Goal: Transaction & Acquisition: Purchase product/service

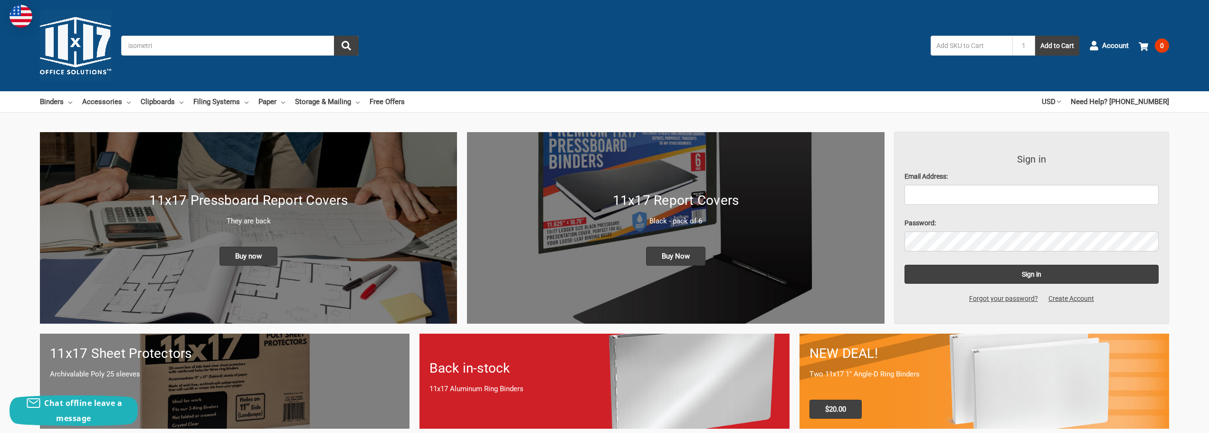
type input "isometric"
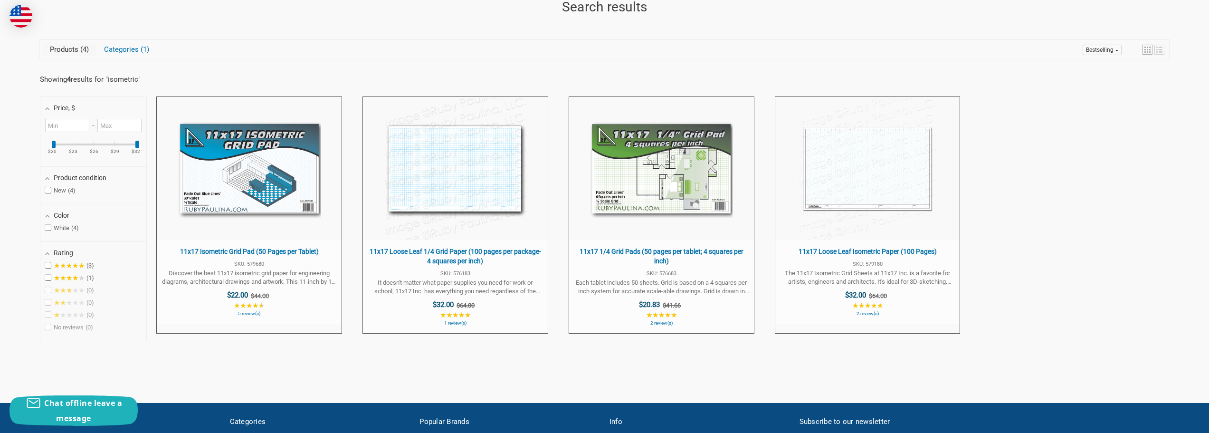
scroll to position [190, 0]
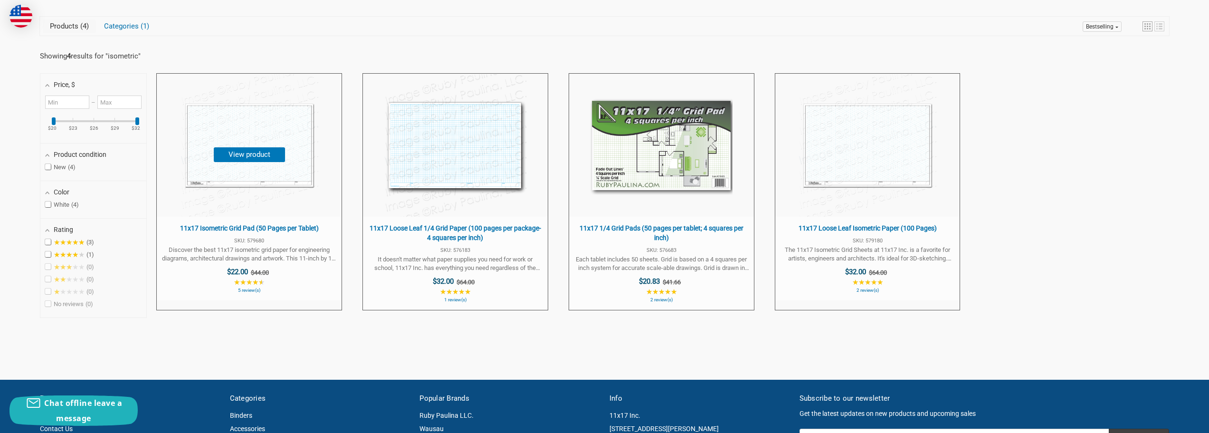
click at [255, 163] on img "11x17 Isometric Grid Pad (50 Pages per Tablet)" at bounding box center [249, 145] width 142 height 142
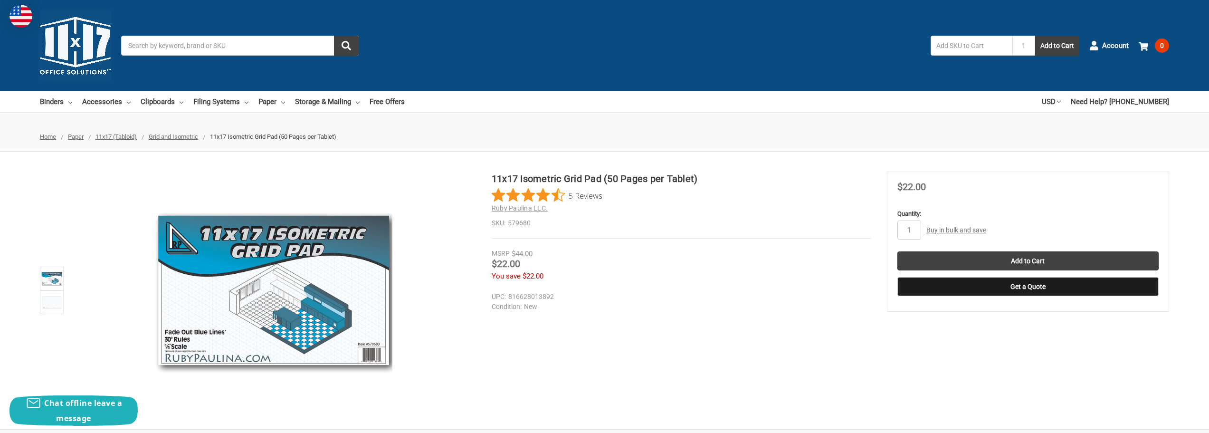
click at [952, 231] on link "Buy in bulk and save" at bounding box center [956, 230] width 60 height 8
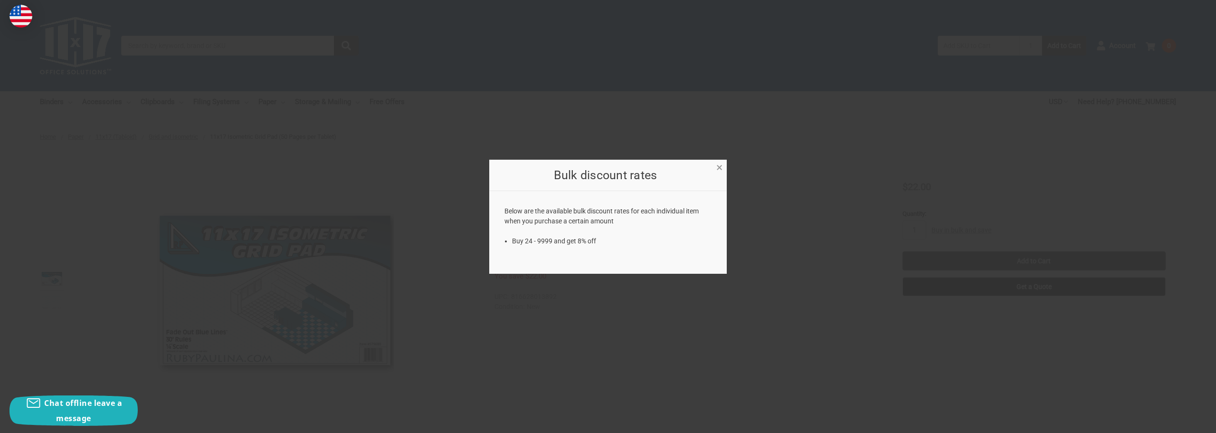
click at [719, 168] on span "×" at bounding box center [719, 168] width 6 height 14
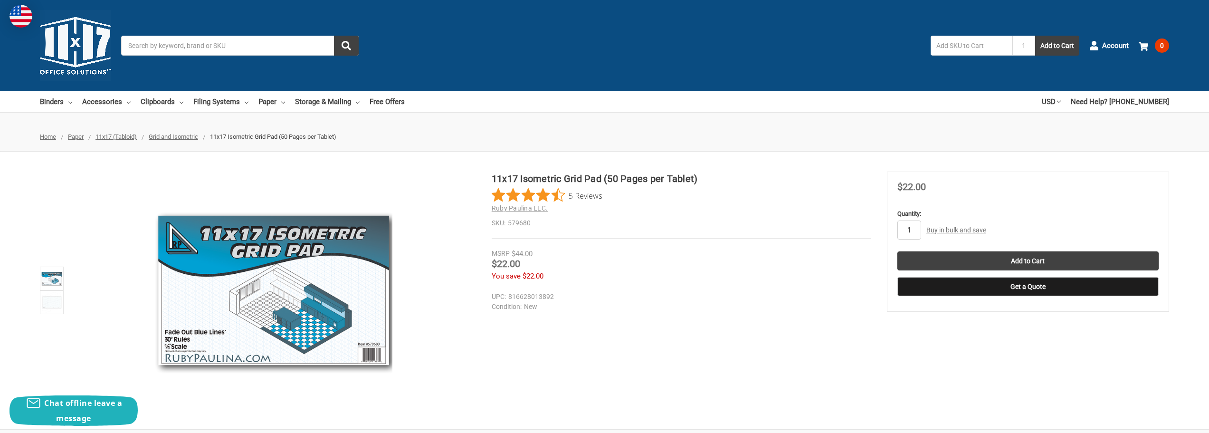
click at [915, 231] on input "1" at bounding box center [909, 229] width 24 height 19
type input "10"
click at [897, 251] on input "Add to Cart" at bounding box center [1027, 260] width 261 height 19
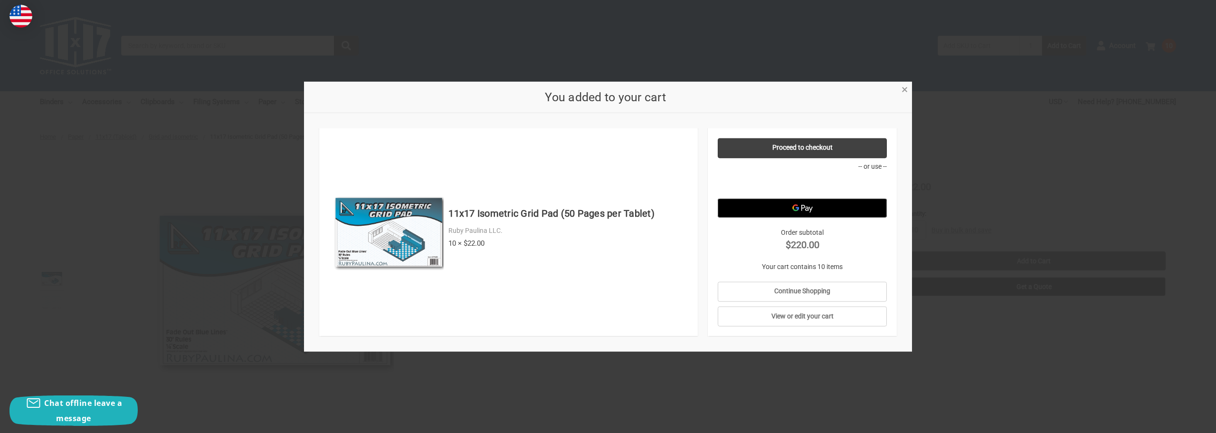
click at [902, 89] on span "×" at bounding box center [904, 90] width 6 height 14
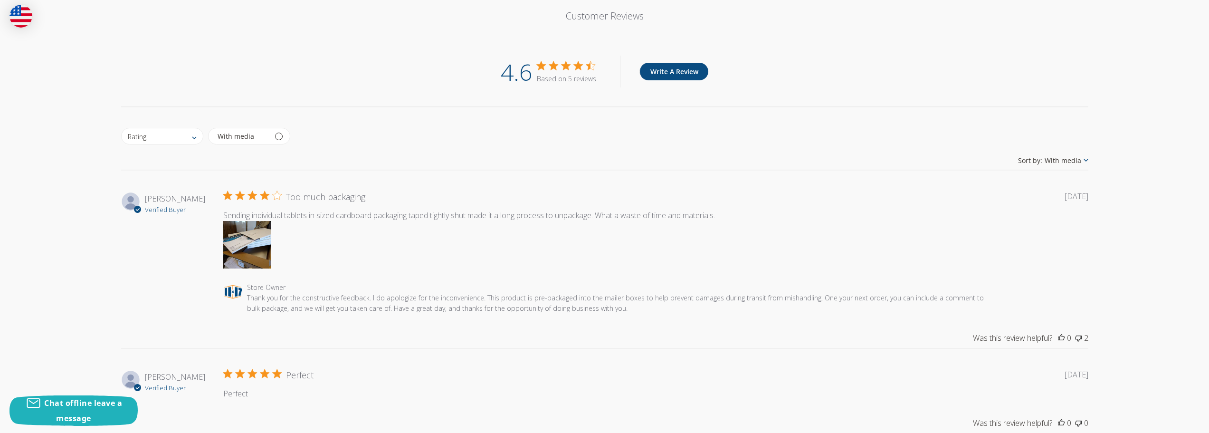
scroll to position [950, 0]
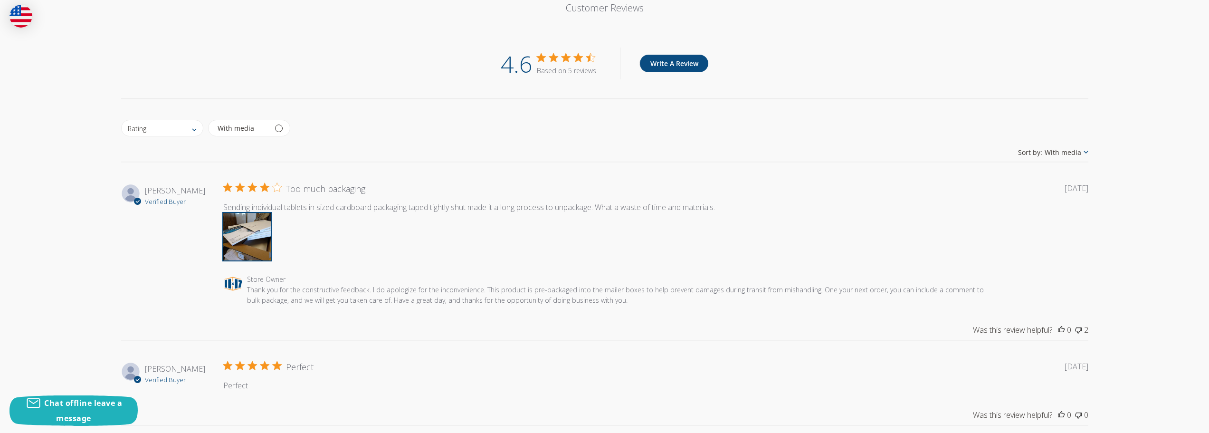
click at [252, 250] on button "Image of review by Linda W. on February 07, 20 number 1" at bounding box center [246, 236] width 47 height 47
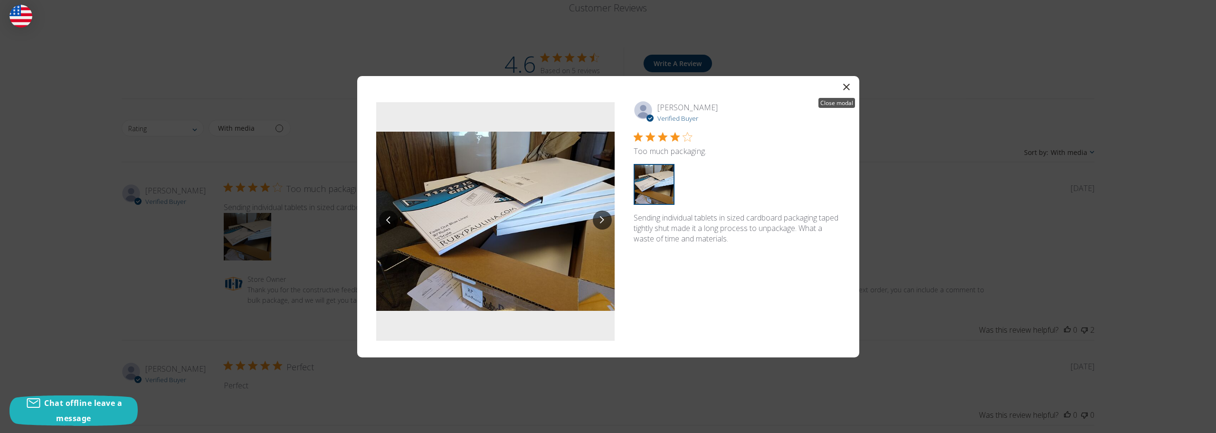
click at [849, 87] on icon "button" at bounding box center [846, 87] width 7 height 7
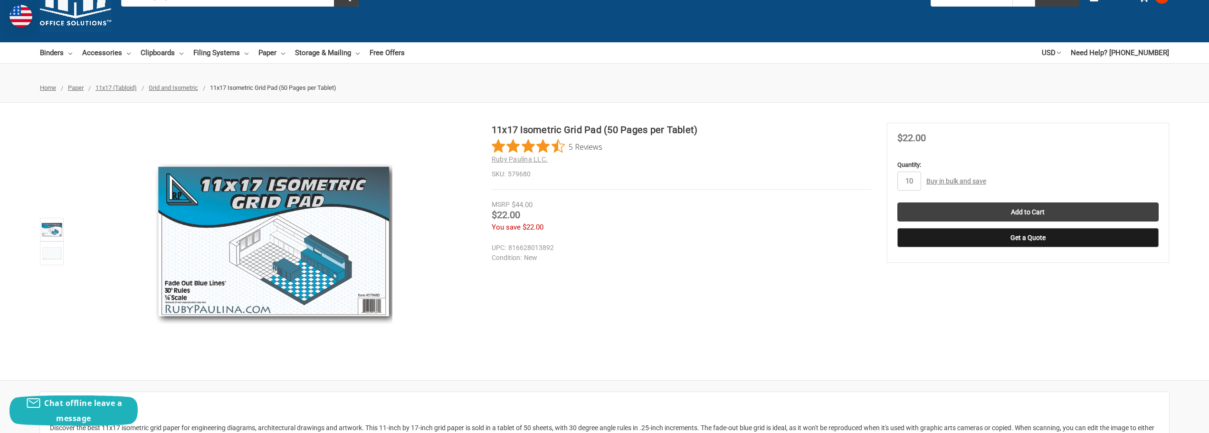
scroll to position [47, 0]
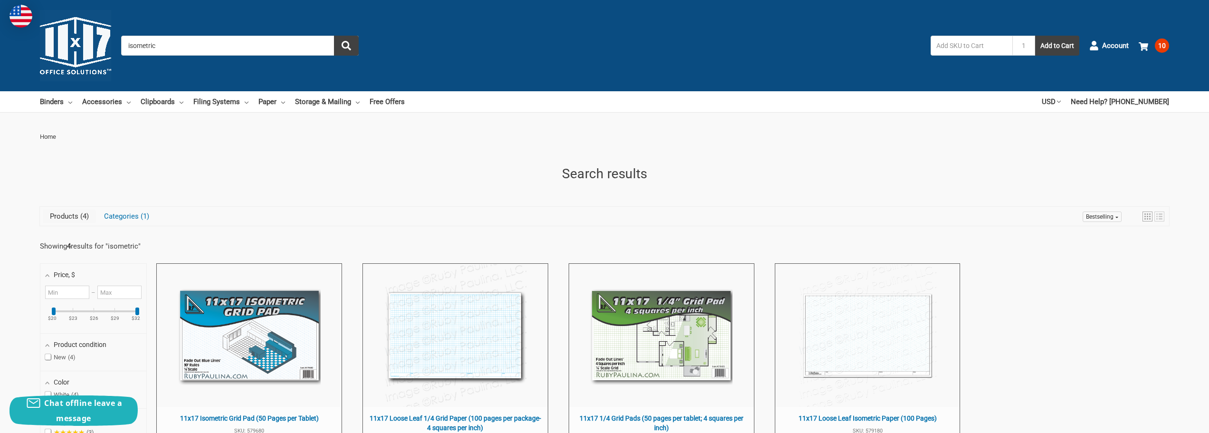
drag, startPoint x: 172, startPoint y: 46, endPoint x: 111, endPoint y: 60, distance: 62.8
click at [111, 59] on div "Toggle menu Search isometric 1 Add to Cart Account 10 Your Cart Your Cart Is Em…" at bounding box center [604, 45] width 1209 height 91
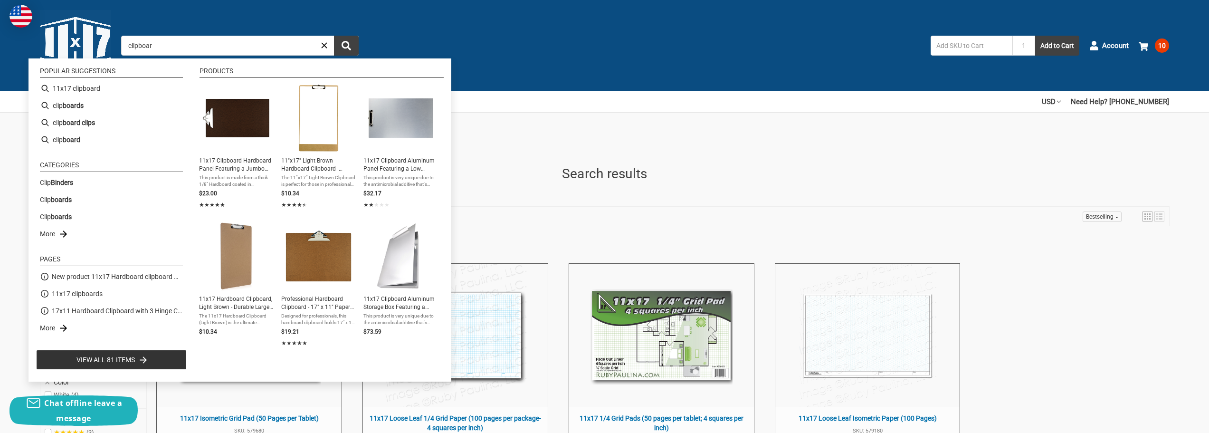
type input "clipboard"
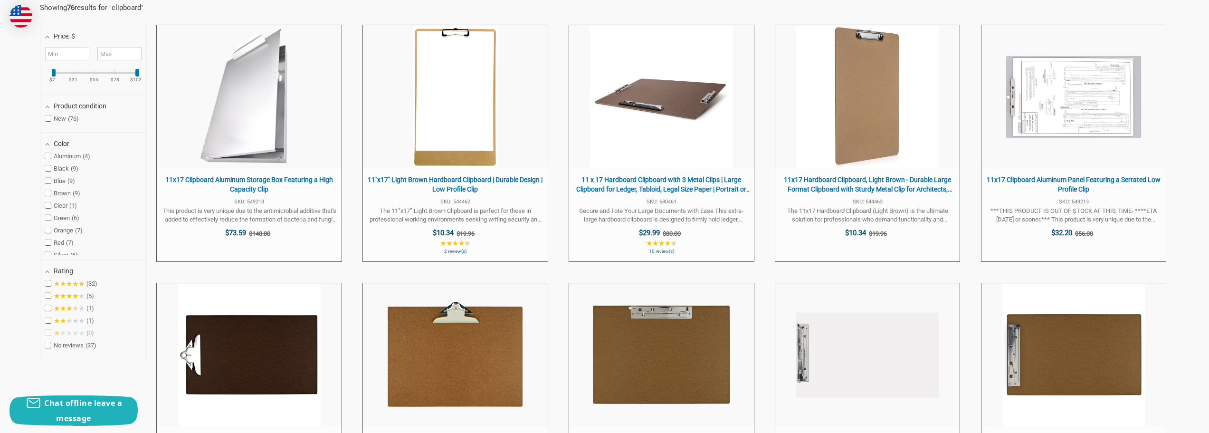
scroll to position [142, 0]
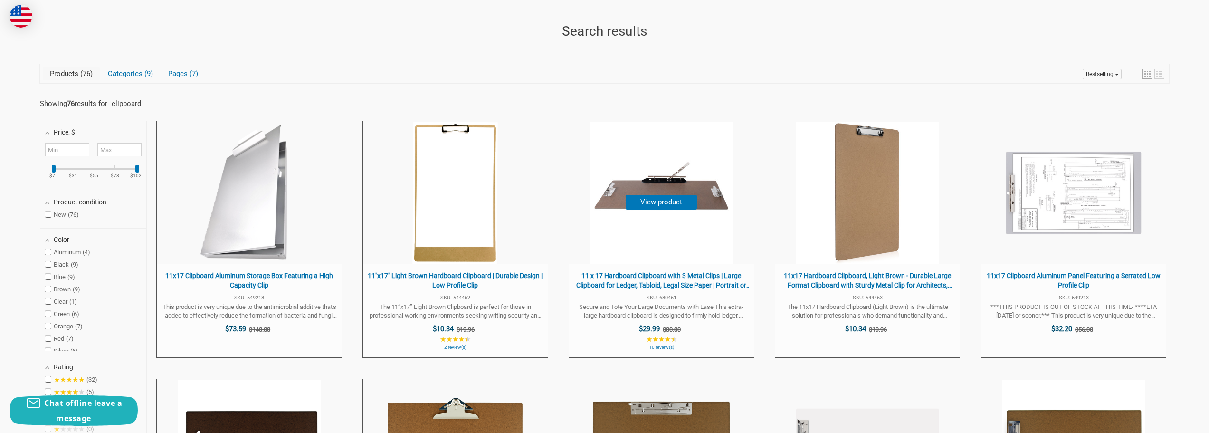
click at [683, 277] on span "11 x 17 Hardboard Clipboard with 3 Metal Clips | Large Clipboard for Ledger, Ta…" at bounding box center [661, 280] width 175 height 19
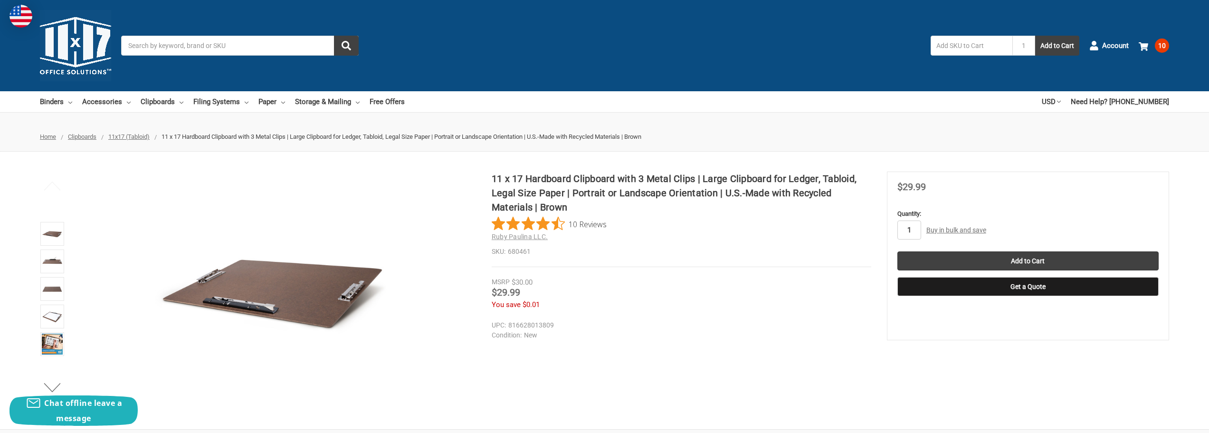
click at [915, 227] on input "1" at bounding box center [909, 229] width 24 height 19
type input "3"
click at [897, 251] on input "Add to Cart" at bounding box center [1027, 260] width 261 height 19
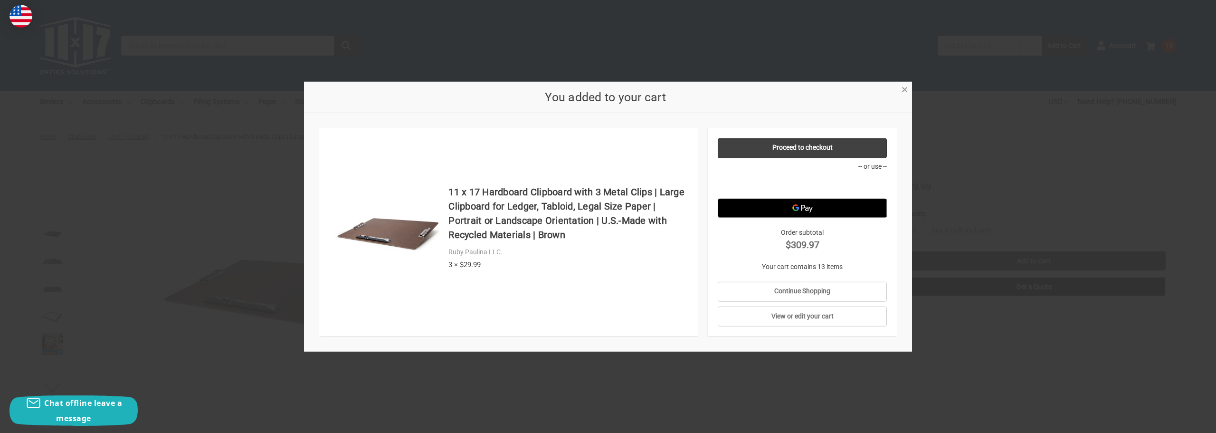
click at [906, 87] on span "×" at bounding box center [904, 90] width 6 height 14
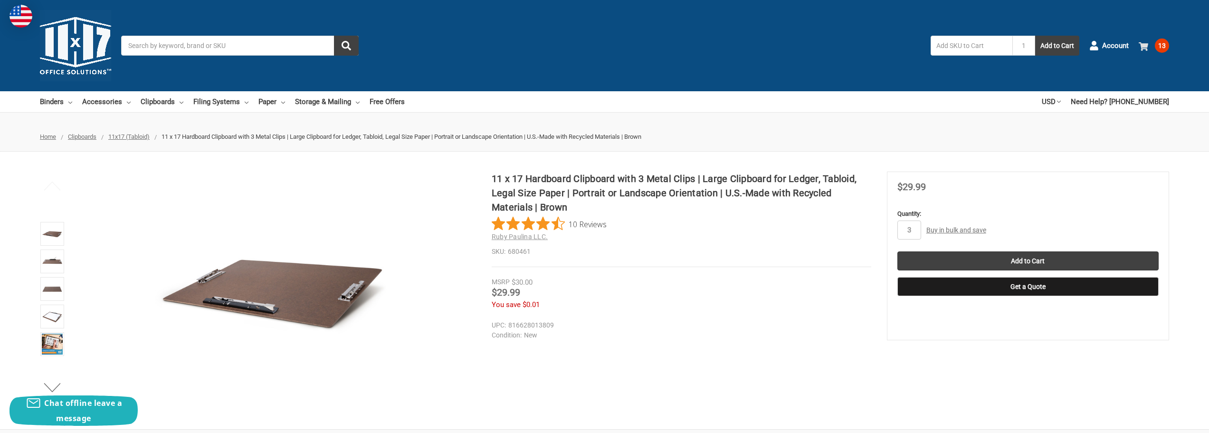
click at [1164, 49] on span "13" at bounding box center [1162, 45] width 14 height 14
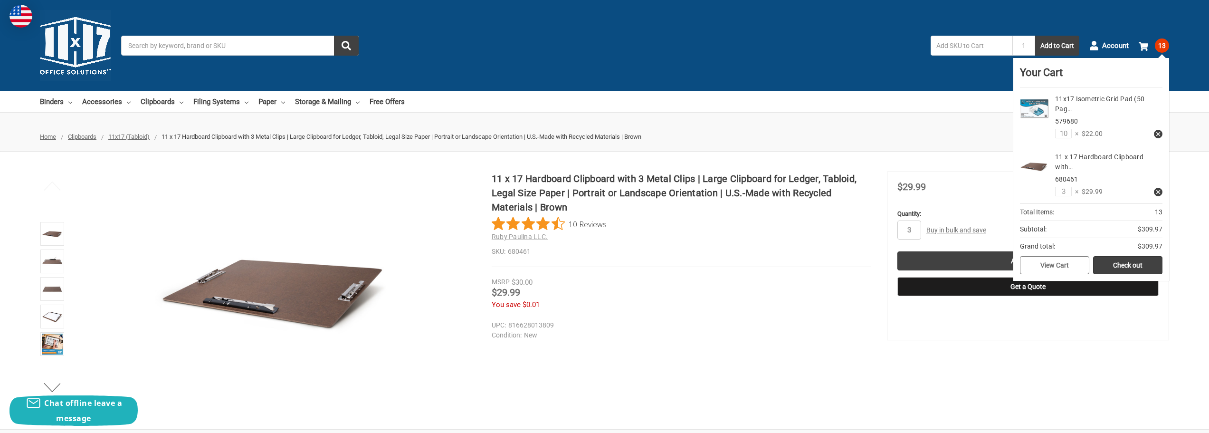
click at [1070, 259] on link "View Cart" at bounding box center [1054, 265] width 69 height 18
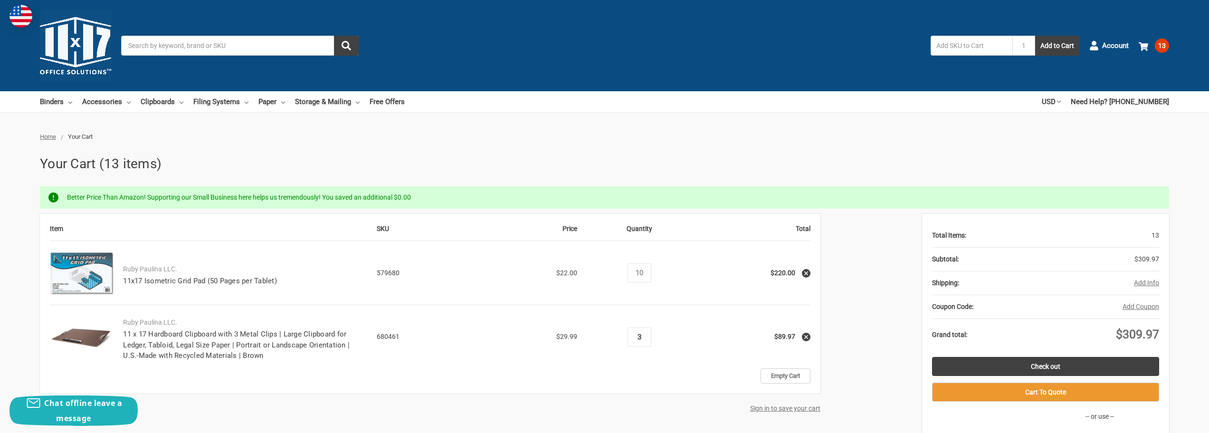
click at [638, 337] on input "3" at bounding box center [639, 336] width 17 height 9
type input "2"
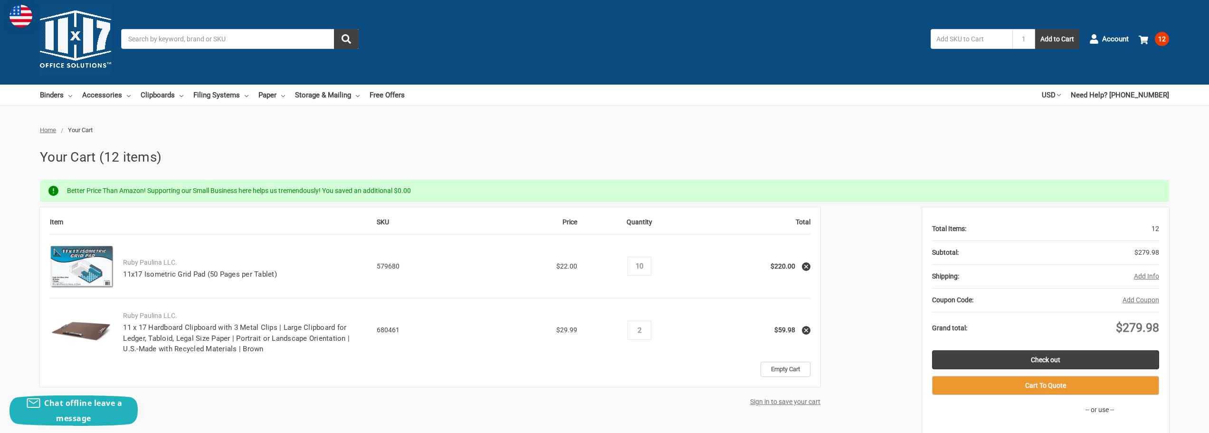
scroll to position [142, 0]
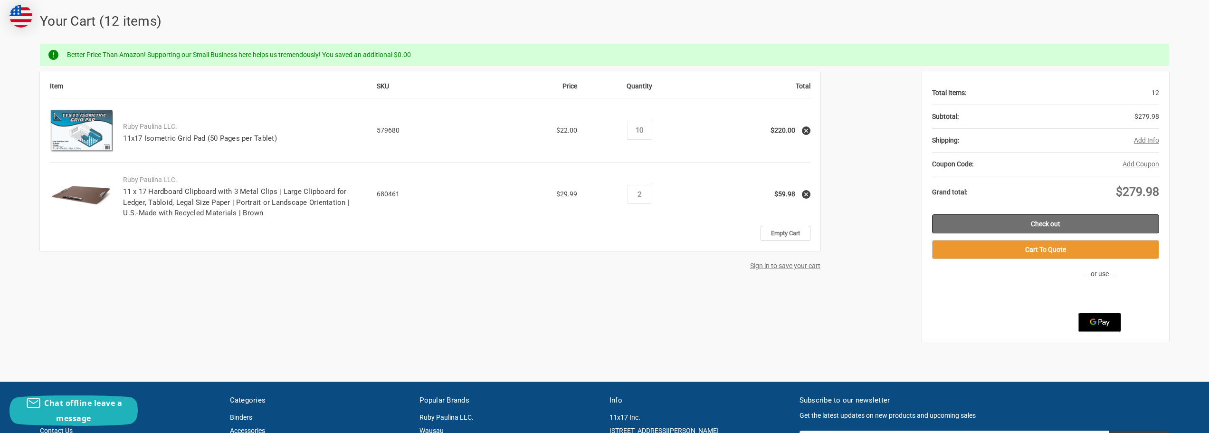
click at [1013, 222] on link "Check out" at bounding box center [1045, 223] width 227 height 19
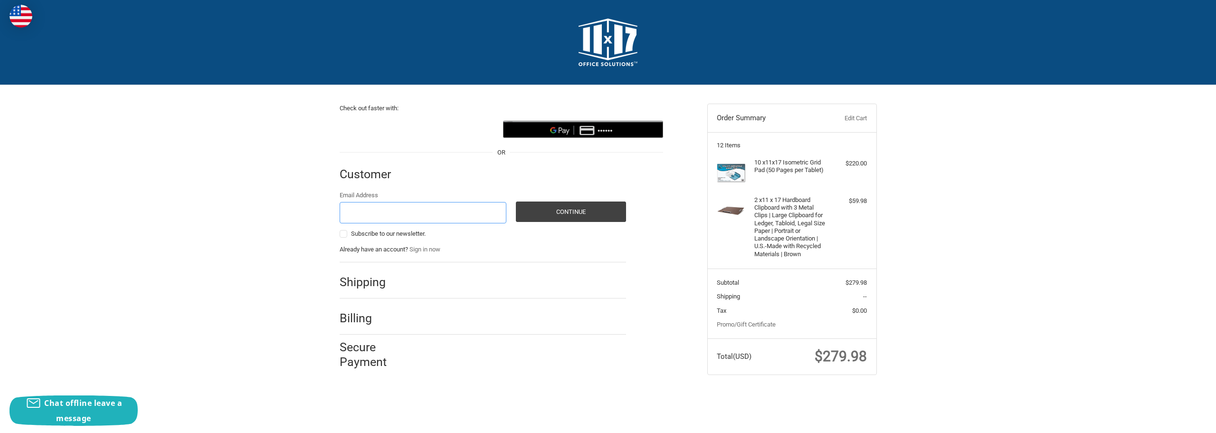
click at [453, 223] on input "Email Address" at bounding box center [423, 212] width 167 height 21
type input "[EMAIL_ADDRESS][DOMAIN_NAME]"
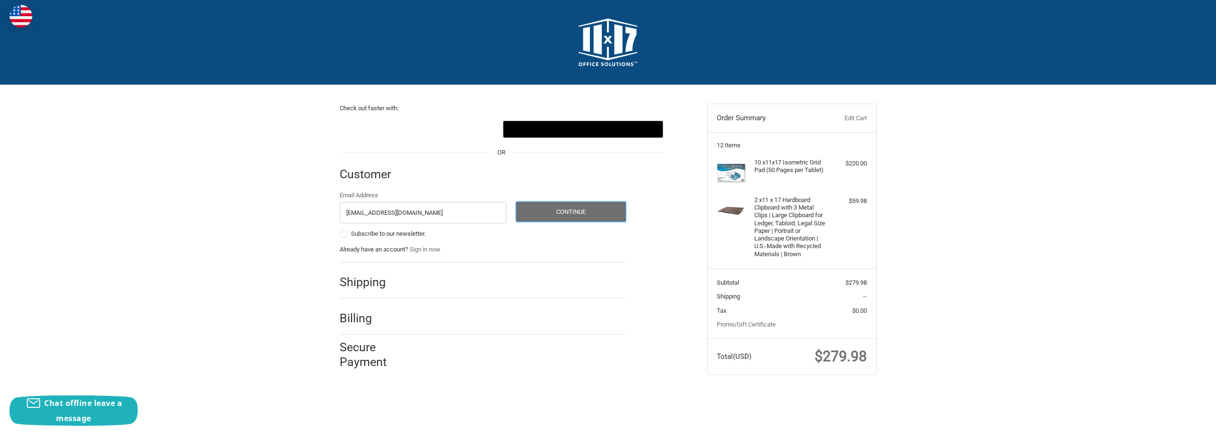
click at [544, 212] on button "Continue" at bounding box center [571, 211] width 110 height 20
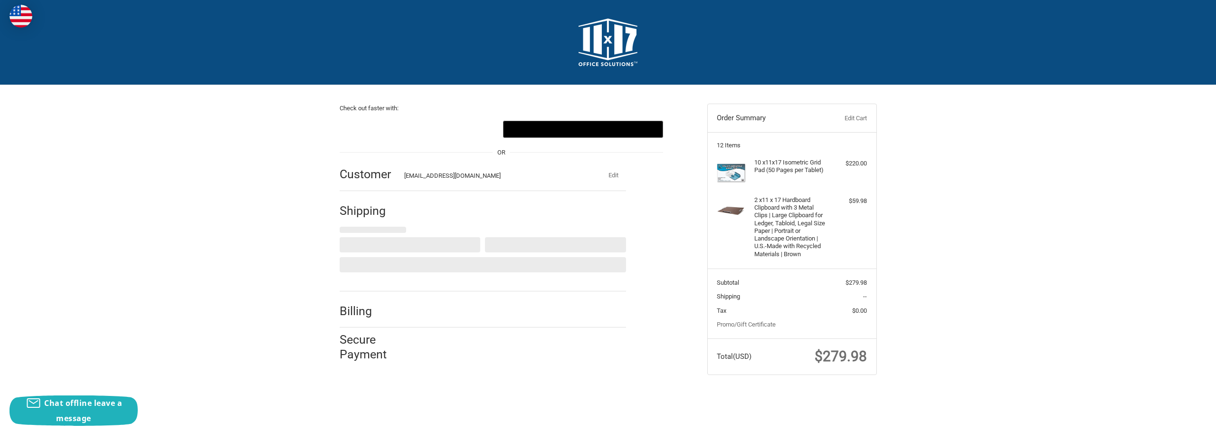
select select "US"
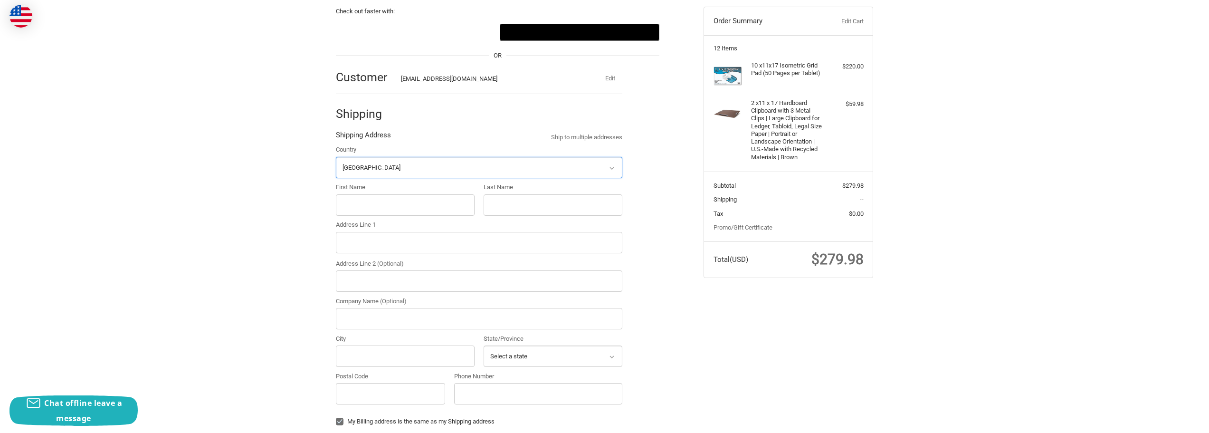
scroll to position [104, 0]
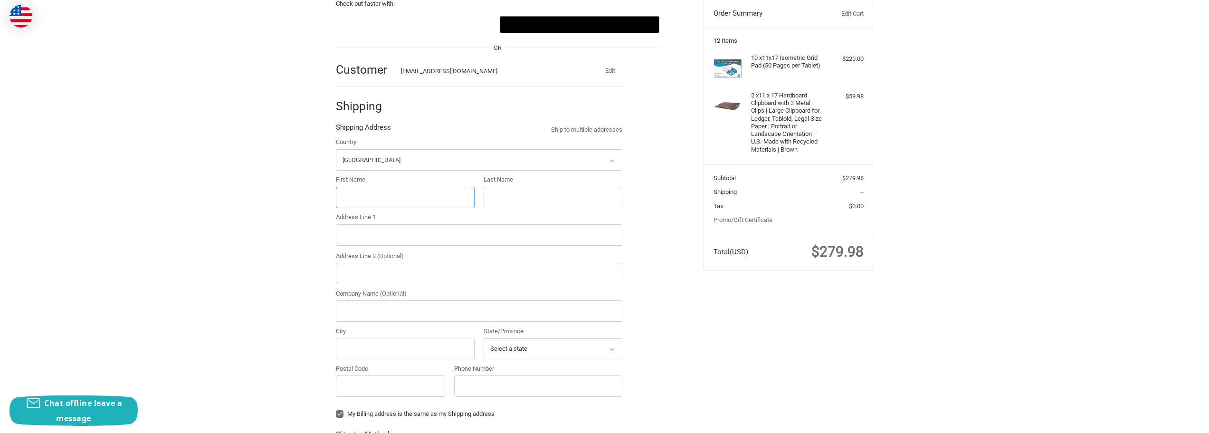
click at [392, 201] on input "First Name" at bounding box center [405, 197] width 139 height 21
type input "Orlando"
type input "Ramirez"
type input "2858 Steven rd."
type input "R3 Petroleum & Contractors"
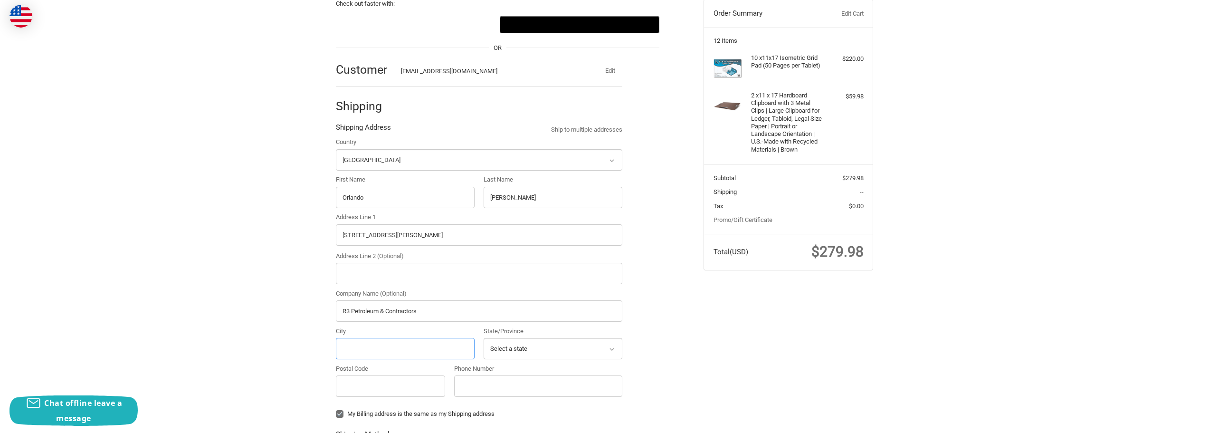
type input "Odessa"
select select "TX"
type input "79764"
type input "4324488032"
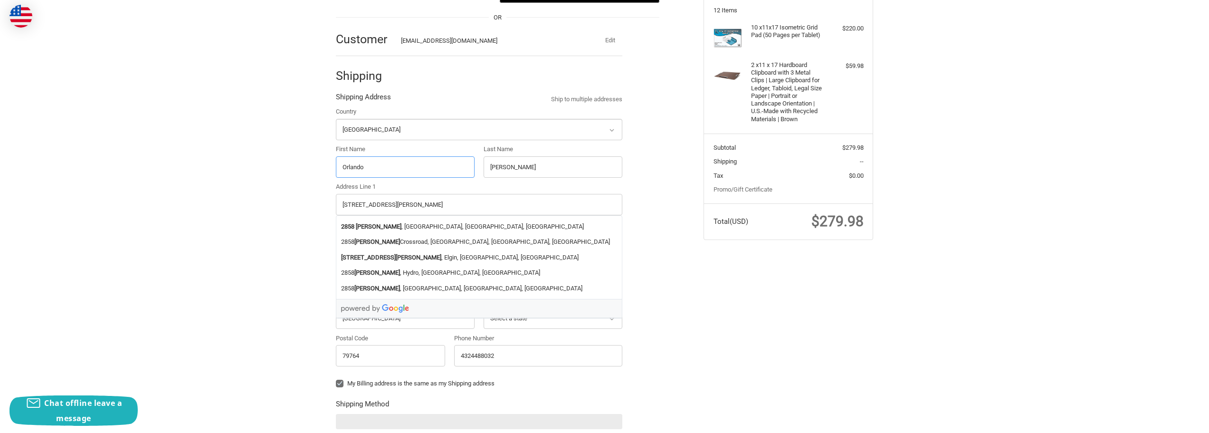
scroll to position [152, 0]
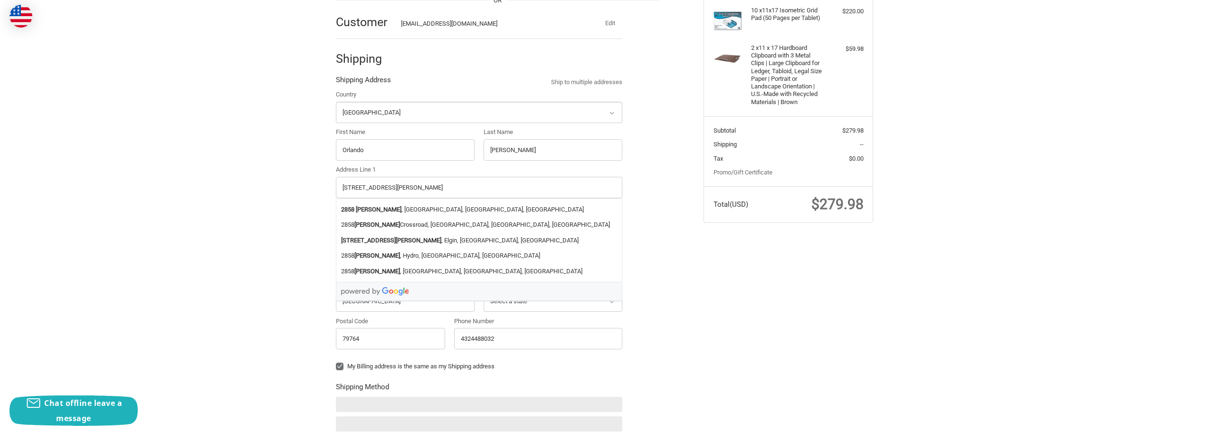
click at [274, 223] on div "Check out faster with: @import url(//fonts.googleapis.com/css?family=Google+San…" at bounding box center [604, 269] width 1209 height 673
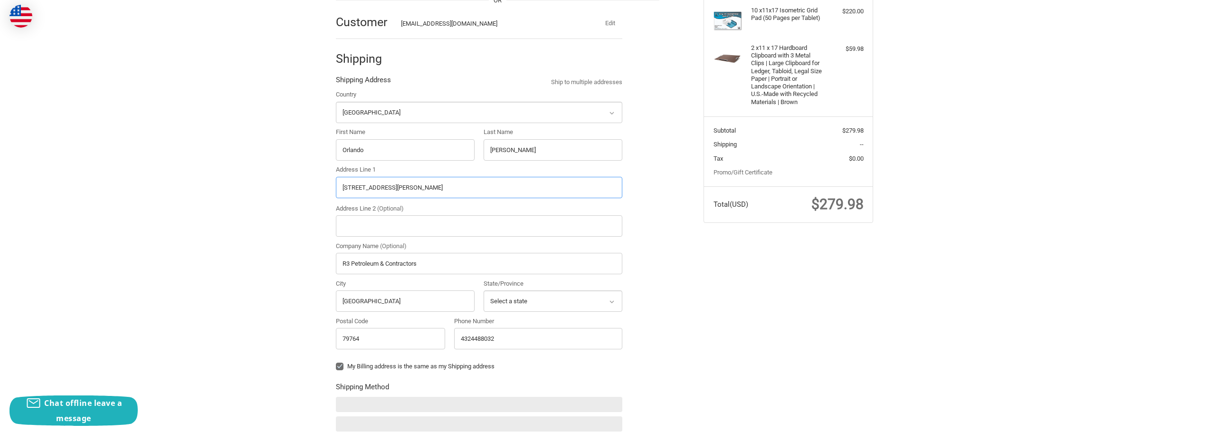
click at [410, 185] on input "2858 Steven rd." at bounding box center [479, 187] width 286 height 21
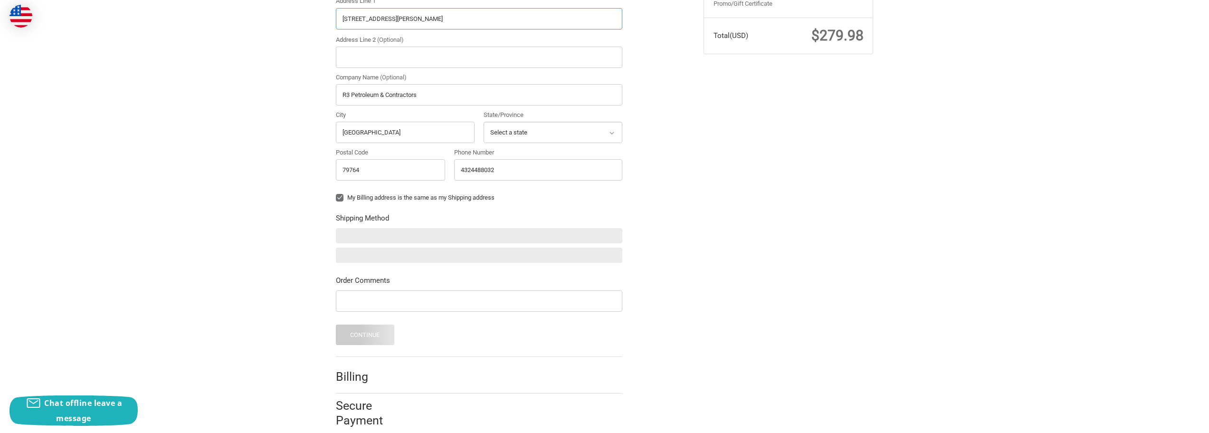
scroll to position [335, 0]
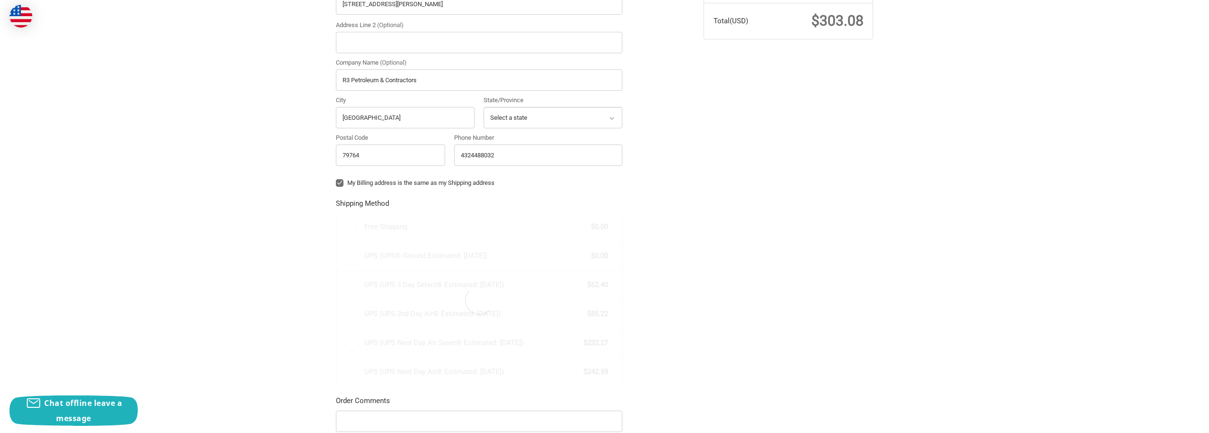
click at [340, 182] on label "My Billing address is the same as my Shipping address" at bounding box center [479, 183] width 286 height 8
click at [336, 179] on input "My Billing address is the same as my Shipping address" at bounding box center [336, 178] width 0 height 0
checkbox input "false"
radio input "true"
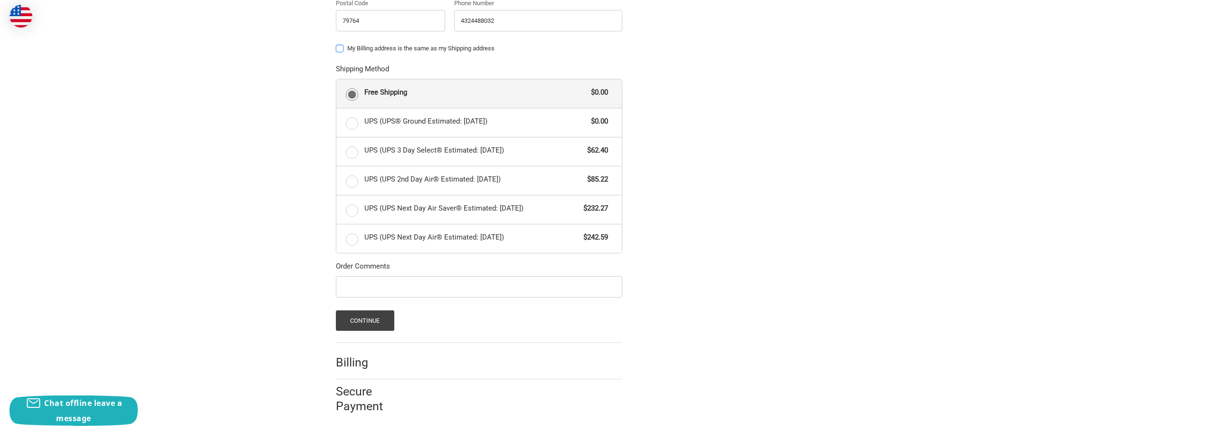
scroll to position [470, 0]
click at [382, 324] on button "Continue" at bounding box center [365, 320] width 58 height 20
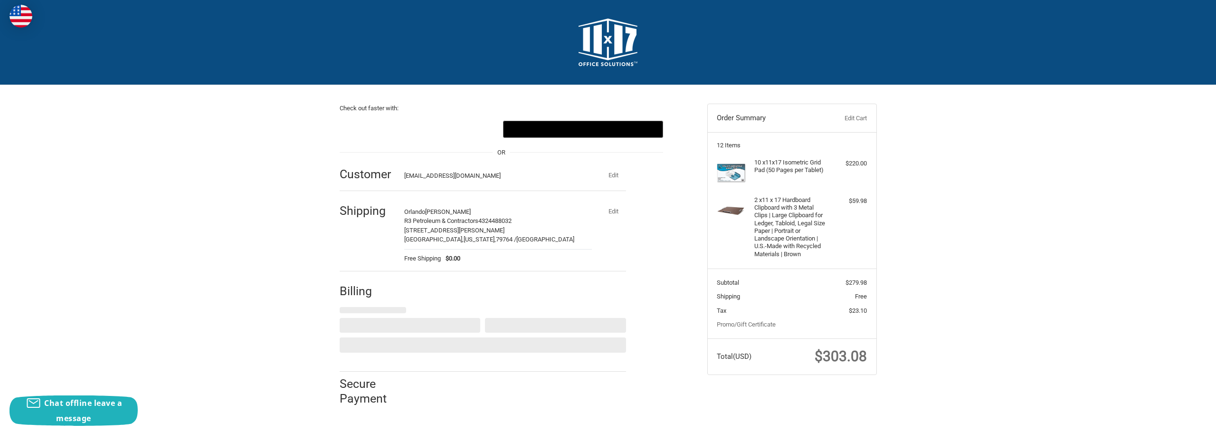
select select "US"
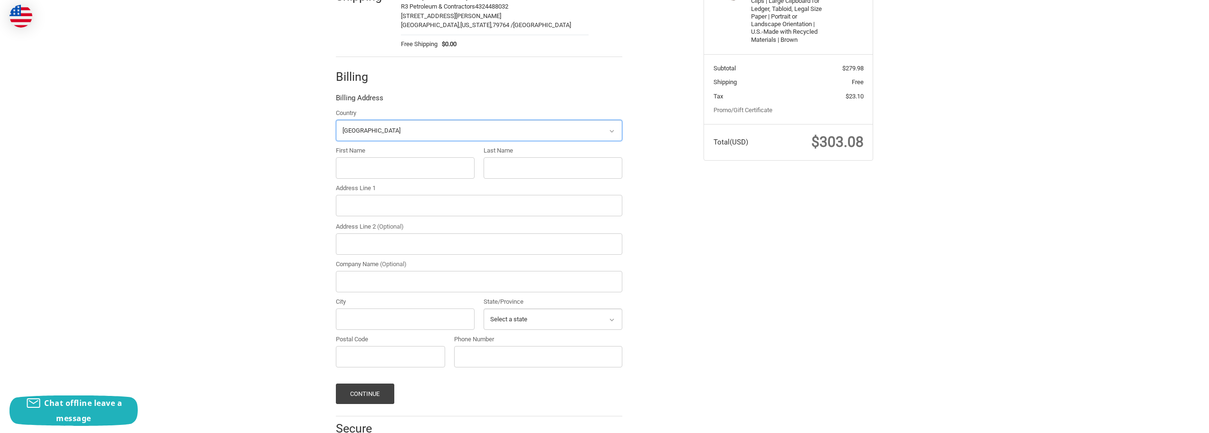
scroll to position [225, 0]
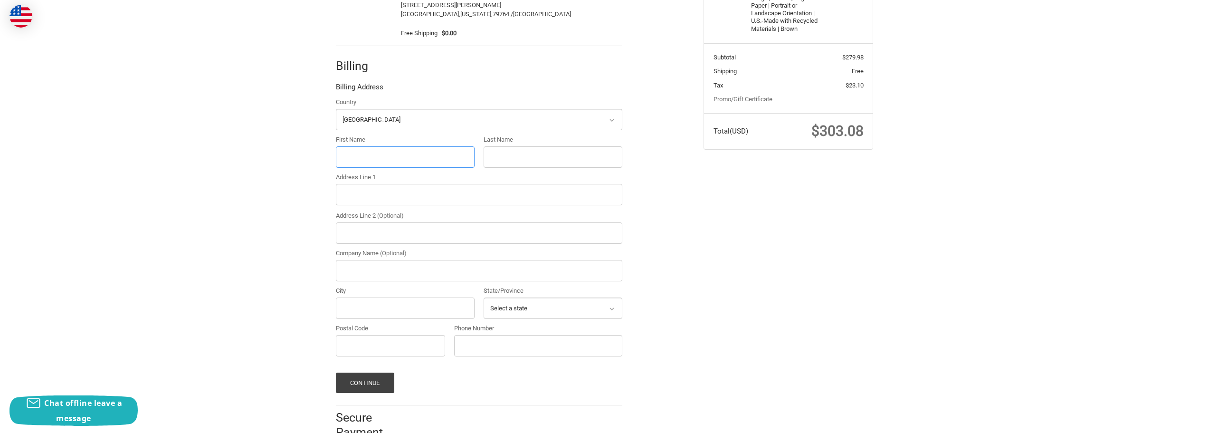
click at [380, 158] on input "First Name" at bounding box center [405, 156] width 139 height 21
type input "Orlando"
type input "Ramirez"
type input "P.O. Box 52283"
type input "R3 Petroleum"
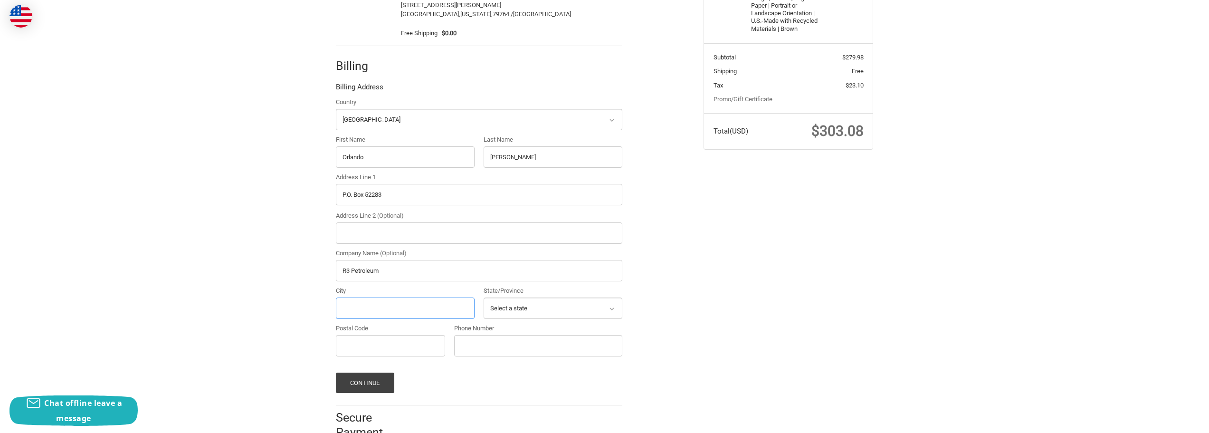
type input "Midland"
select select "TX"
type input "79710"
type input "4324488032"
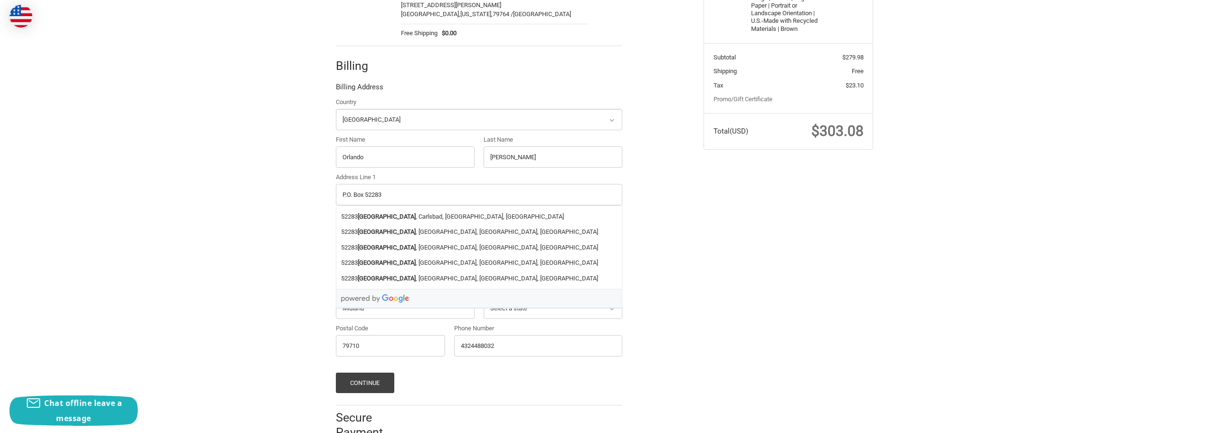
click at [318, 211] on div "Check out faster with: @import url(//fonts.googleapis.com/css?family=Google+San…" at bounding box center [604, 155] width 1209 height 590
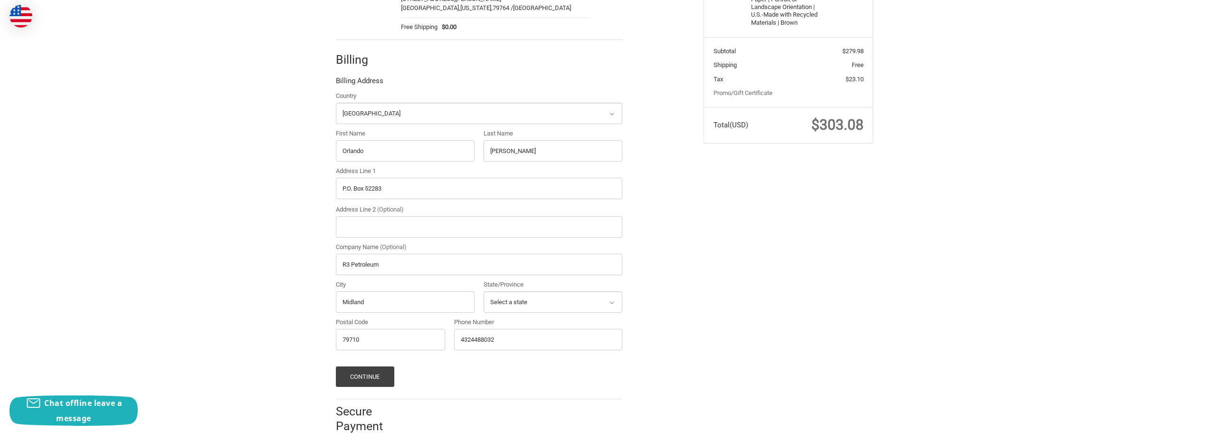
scroll to position [252, 0]
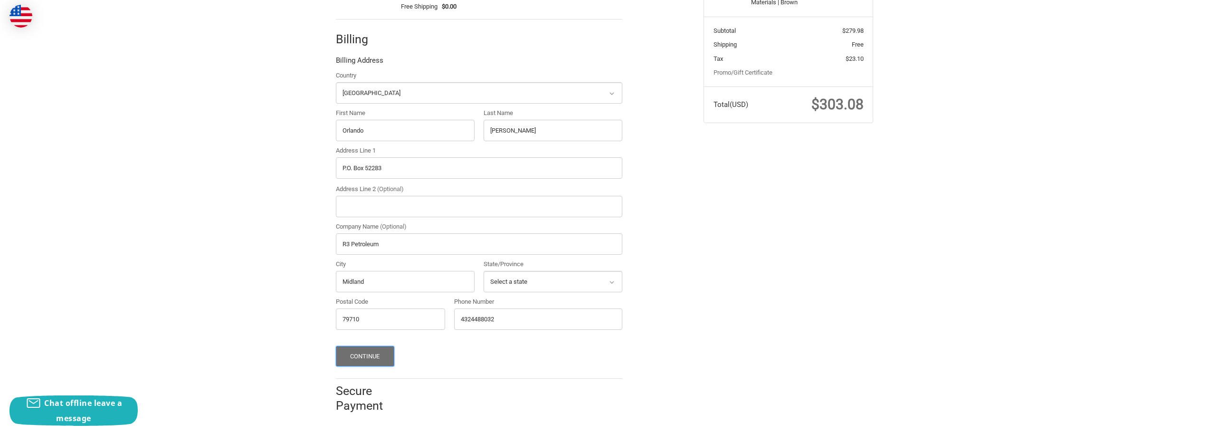
click at [387, 353] on button "Continue" at bounding box center [365, 356] width 58 height 20
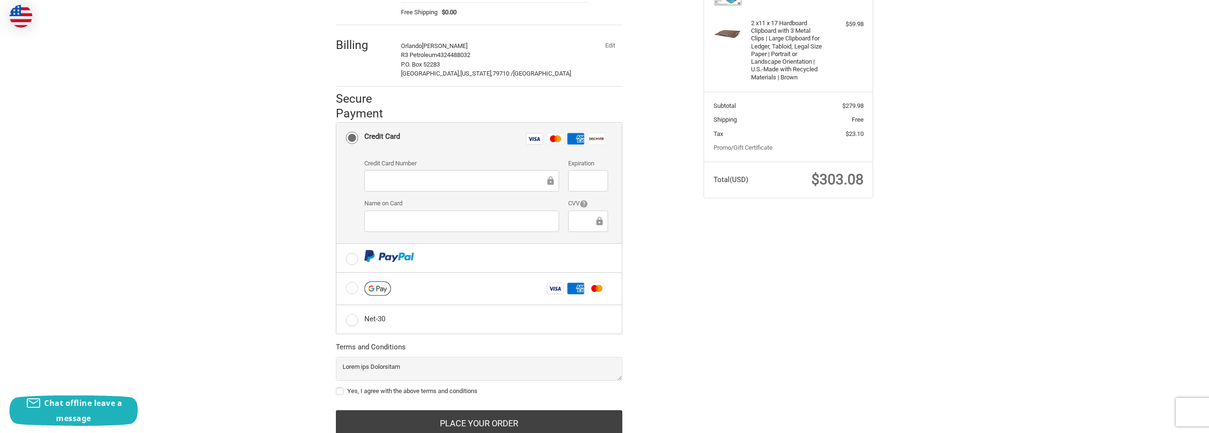
scroll to position [210, 0]
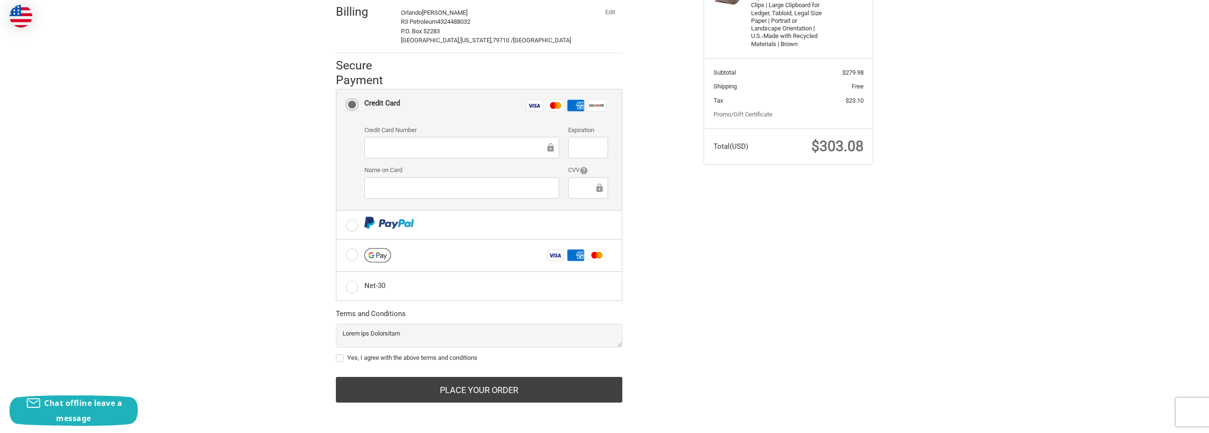
click at [416, 139] on div at bounding box center [461, 147] width 195 height 21
click at [342, 355] on label "Yes, I agree with the above terms and conditions" at bounding box center [479, 358] width 286 height 8
click at [336, 353] on input "Yes, I agree with the above terms and conditions" at bounding box center [336, 353] width 0 height 0
checkbox input "true"
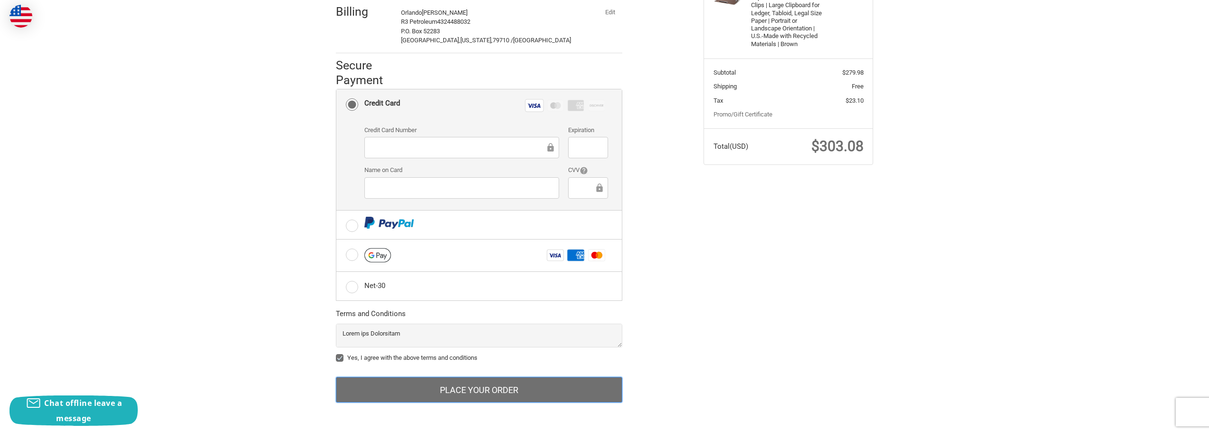
click at [437, 379] on button "Place Your Order" at bounding box center [479, 390] width 286 height 26
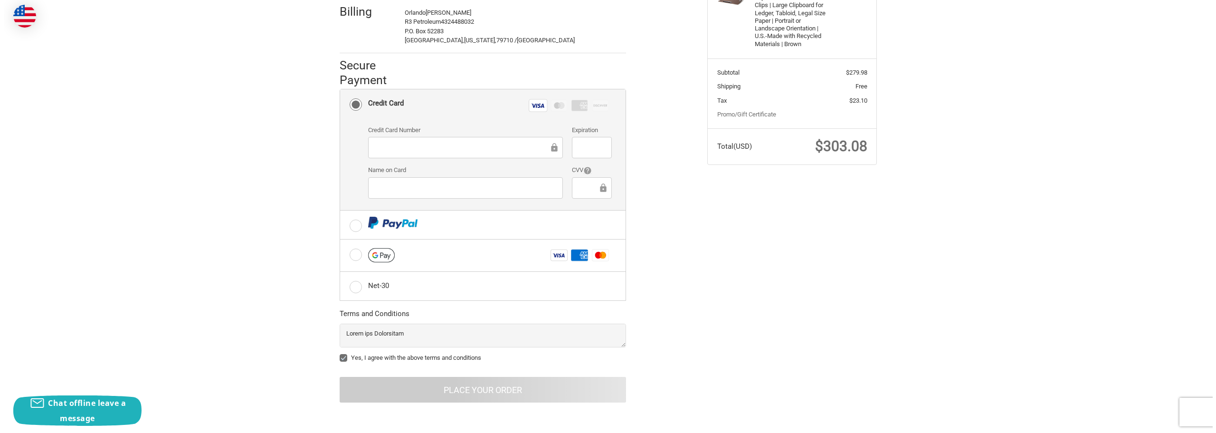
scroll to position [0, 0]
